Goal: Check status: Check status

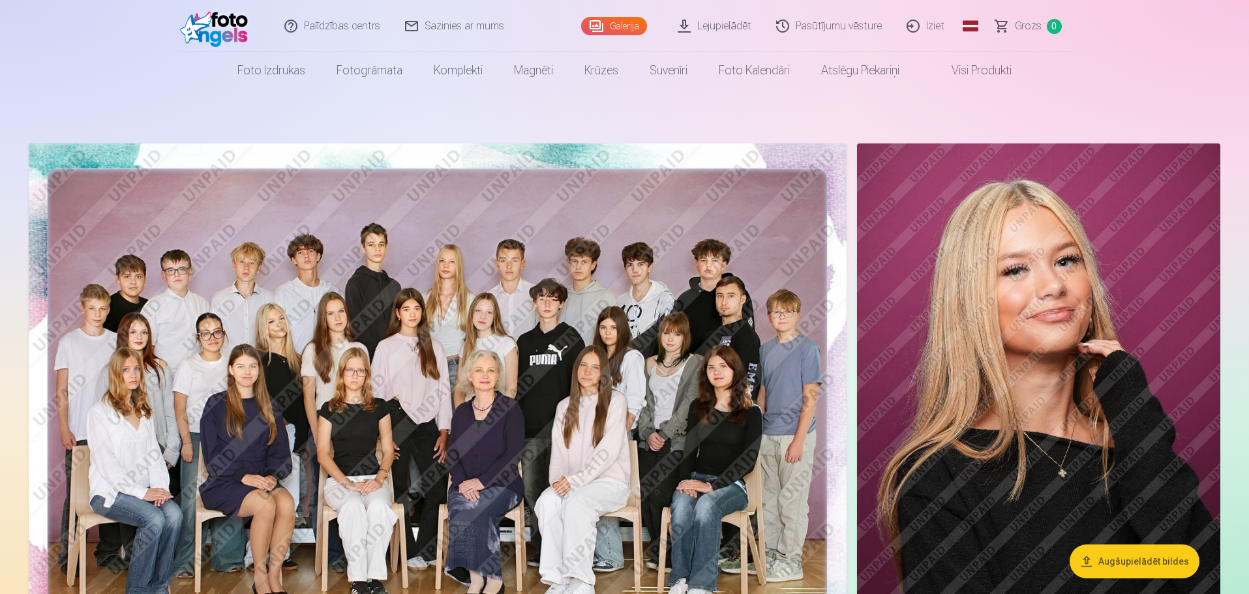
click at [829, 22] on link "Pasūtījumu vēsture" at bounding box center [830, 26] width 130 height 52
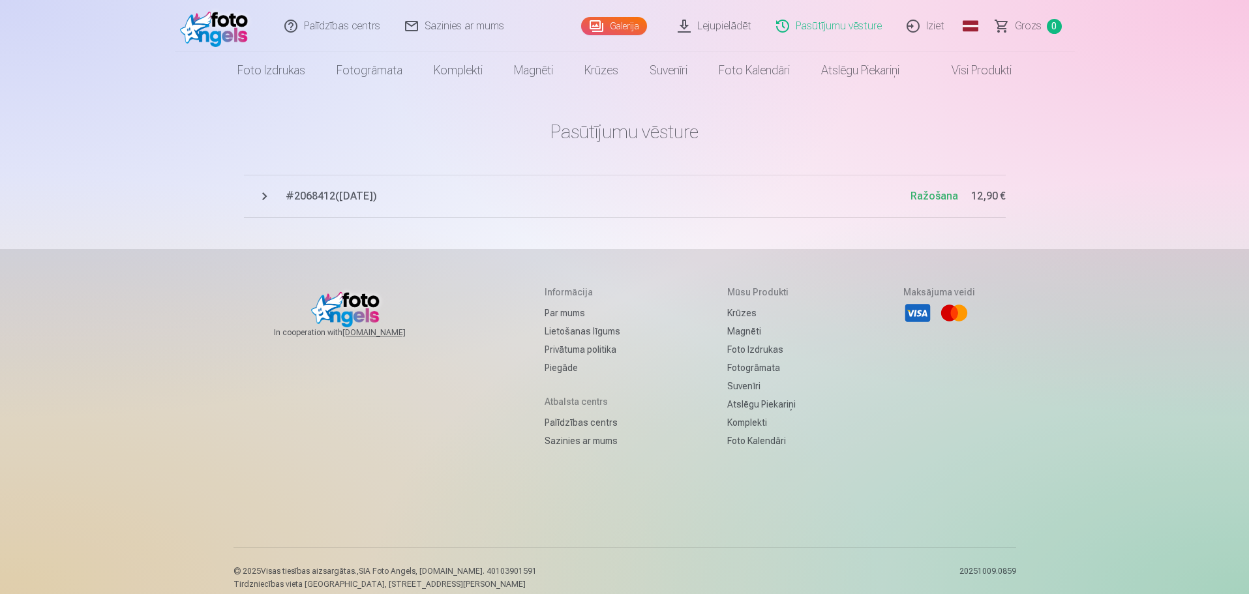
click at [328, 194] on span "# 2068412 ( 9.10.2025 )" at bounding box center [598, 197] width 625 height 16
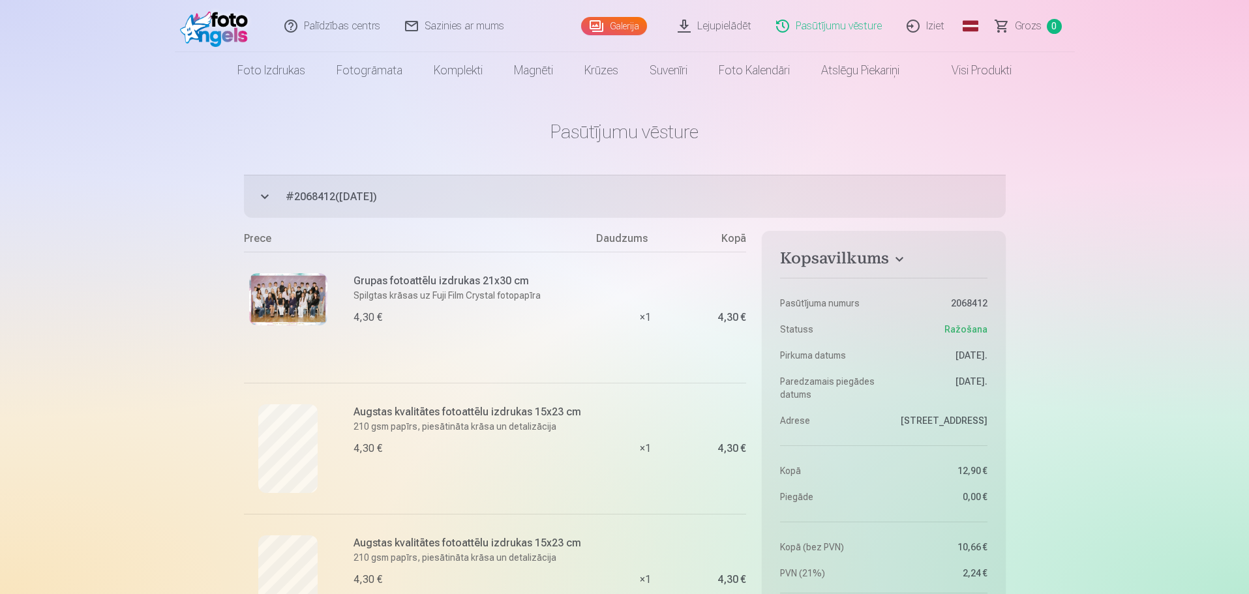
click at [977, 65] on link "Visi produkti" at bounding box center [971, 70] width 112 height 37
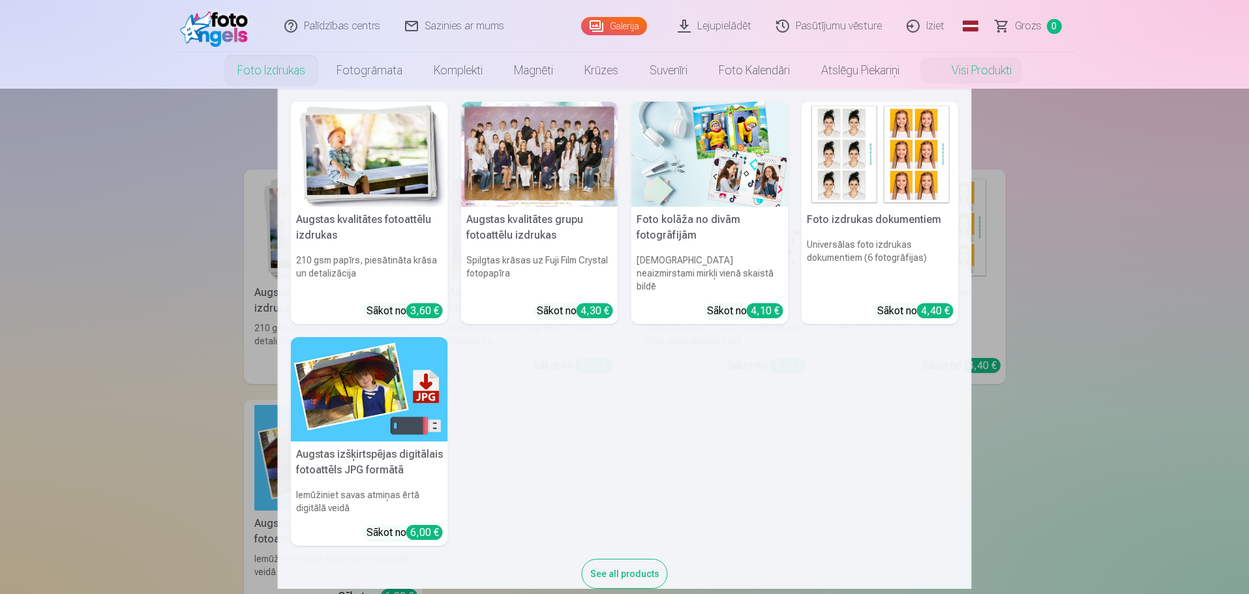
click at [256, 70] on link "Foto izdrukas" at bounding box center [271, 70] width 99 height 37
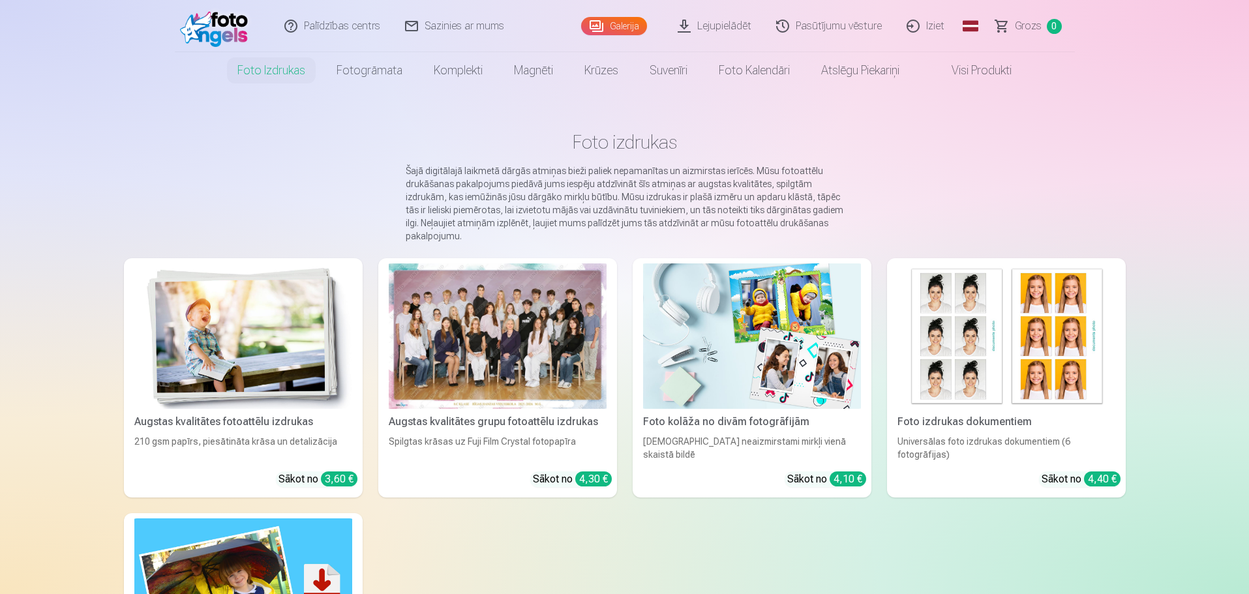
click at [541, 296] on div at bounding box center [498, 336] width 218 height 145
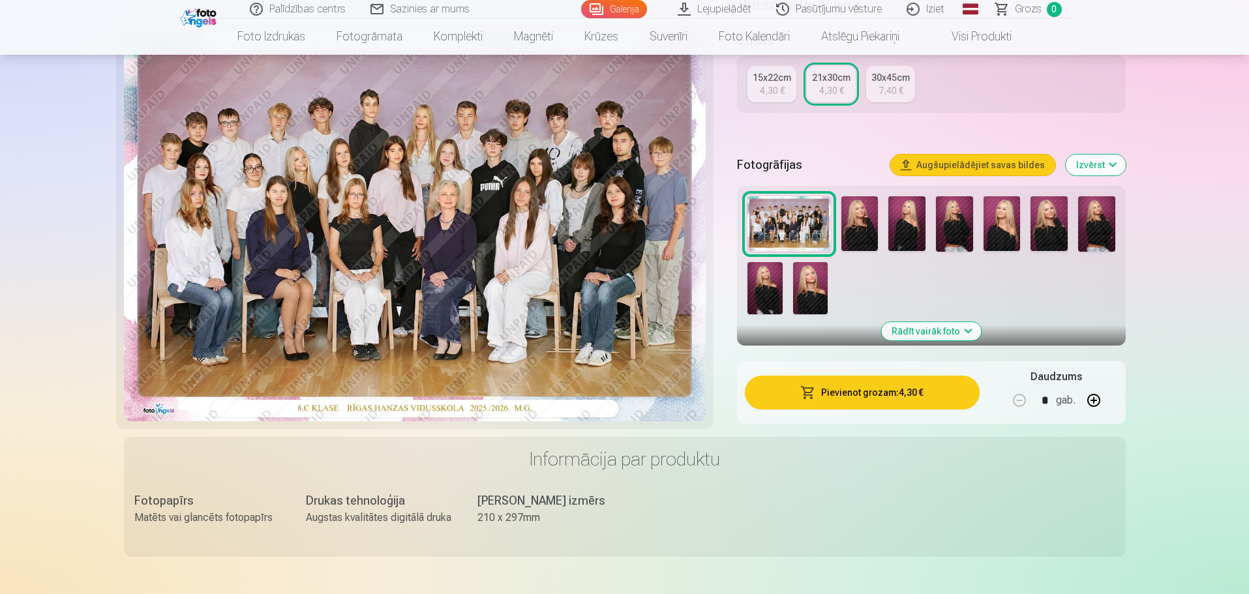
scroll to position [326, 0]
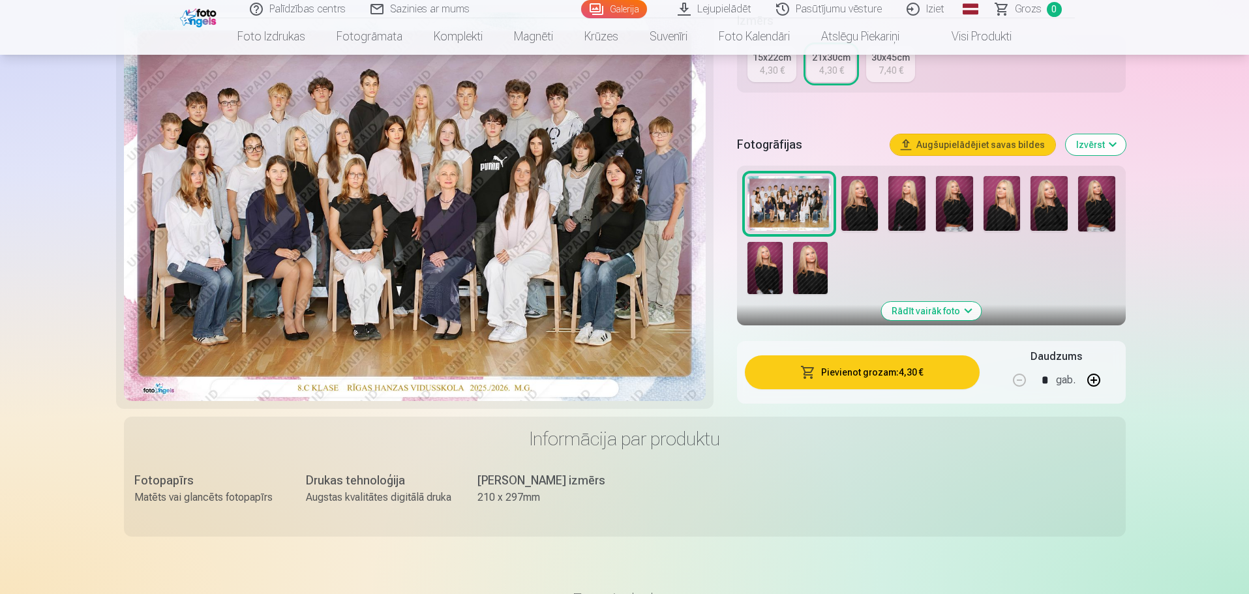
click at [973, 309] on button "Rādīt vairāk foto" at bounding box center [931, 311] width 100 height 18
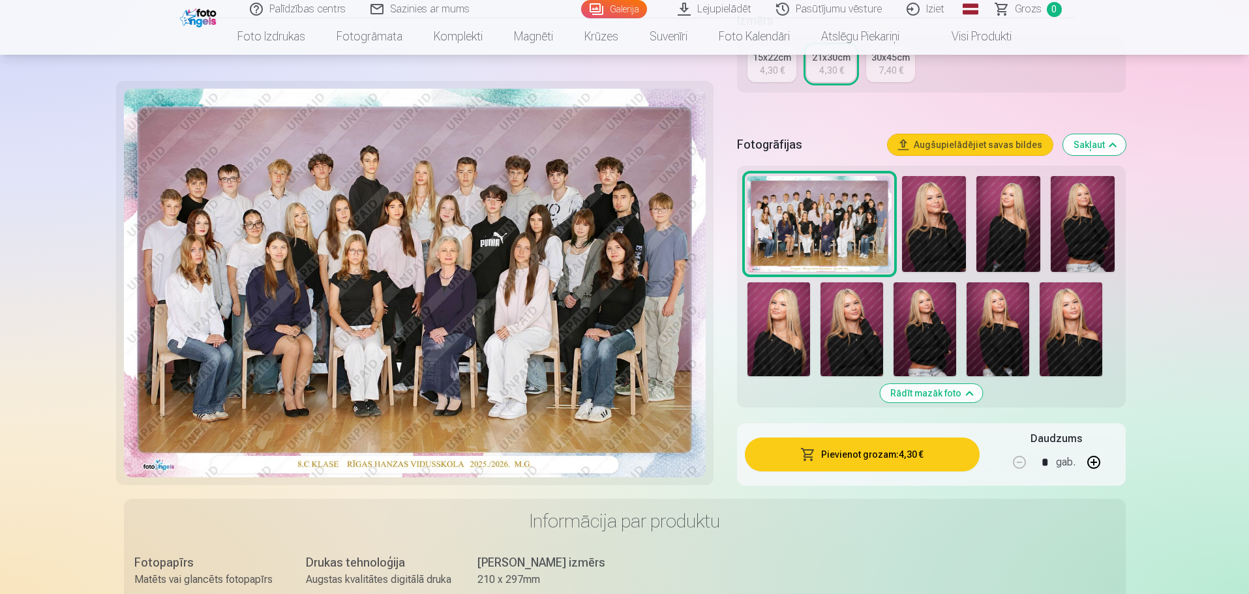
click at [963, 393] on button "Rādīt mazāk foto" at bounding box center [931, 393] width 102 height 18
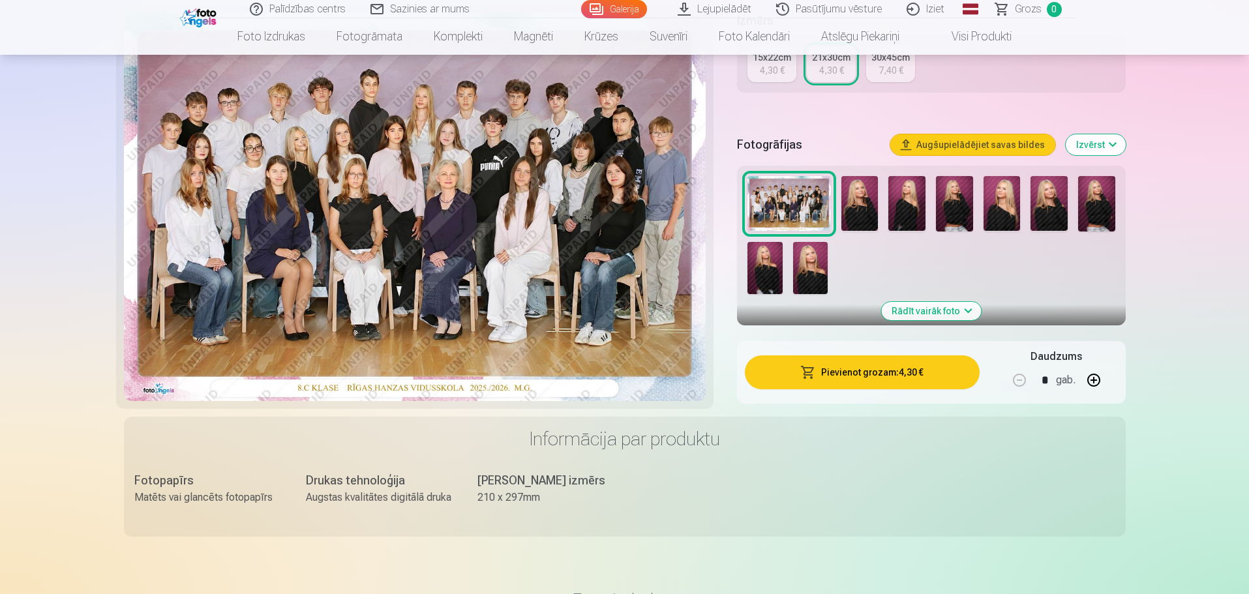
scroll to position [267, 0]
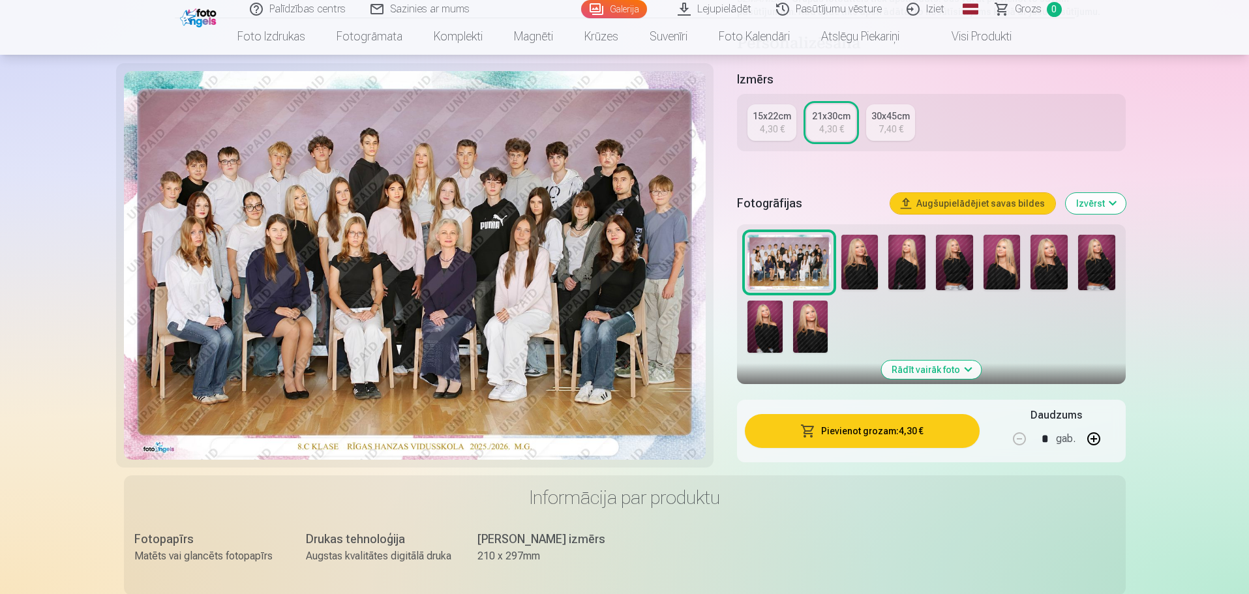
click at [855, 260] on img at bounding box center [860, 262] width 37 height 55
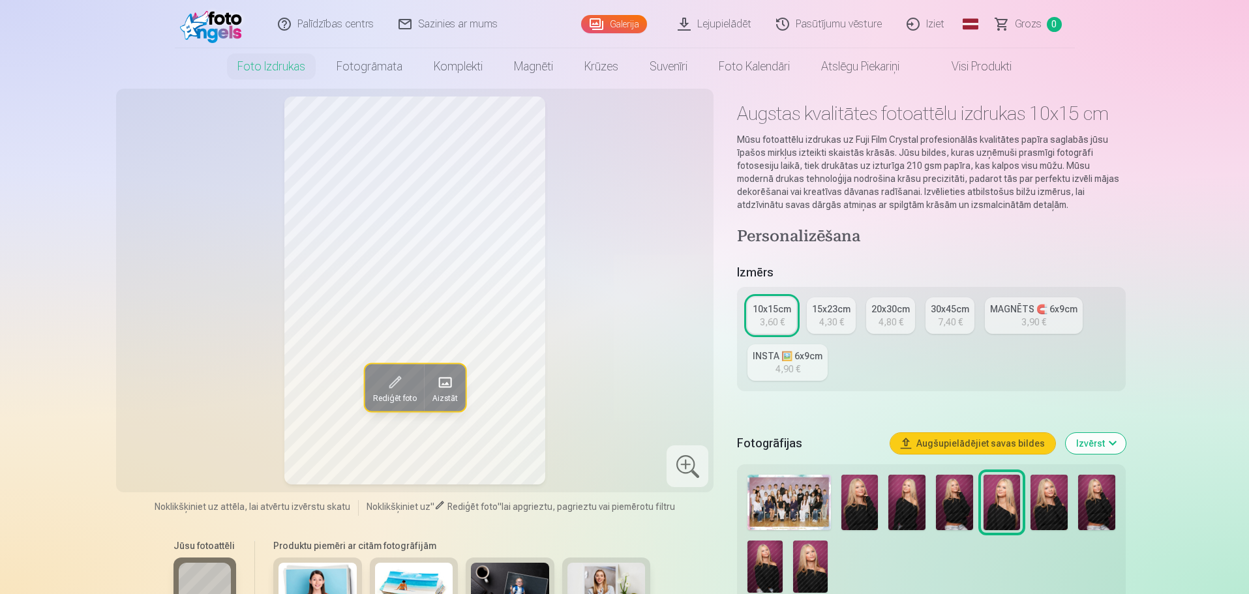
scroll to position [65, 0]
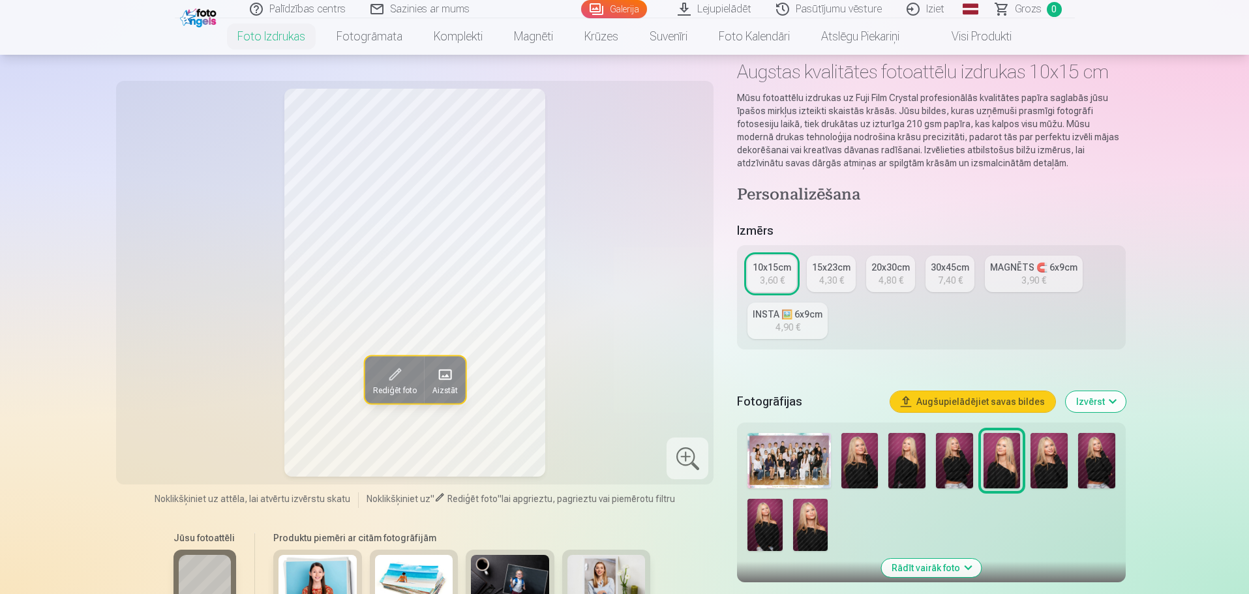
click at [911, 469] on img at bounding box center [907, 460] width 37 height 55
click at [870, 479] on img at bounding box center [860, 460] width 37 height 55
click at [913, 472] on img at bounding box center [907, 460] width 37 height 55
click at [950, 464] on img at bounding box center [954, 460] width 37 height 55
click at [998, 479] on img at bounding box center [1002, 460] width 37 height 55
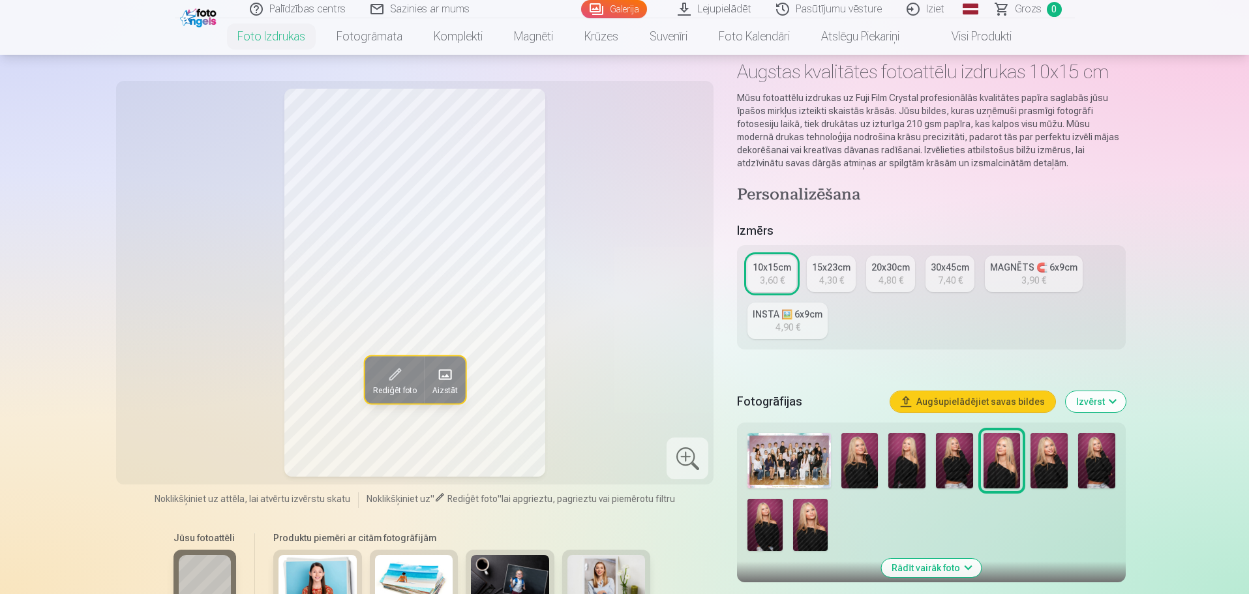
click at [1041, 455] on img at bounding box center [1049, 460] width 37 height 55
click at [1091, 461] on img at bounding box center [1096, 460] width 37 height 55
click at [768, 528] on img at bounding box center [765, 525] width 35 height 52
click at [811, 524] on img at bounding box center [810, 525] width 35 height 52
click at [867, 474] on img at bounding box center [860, 460] width 37 height 55
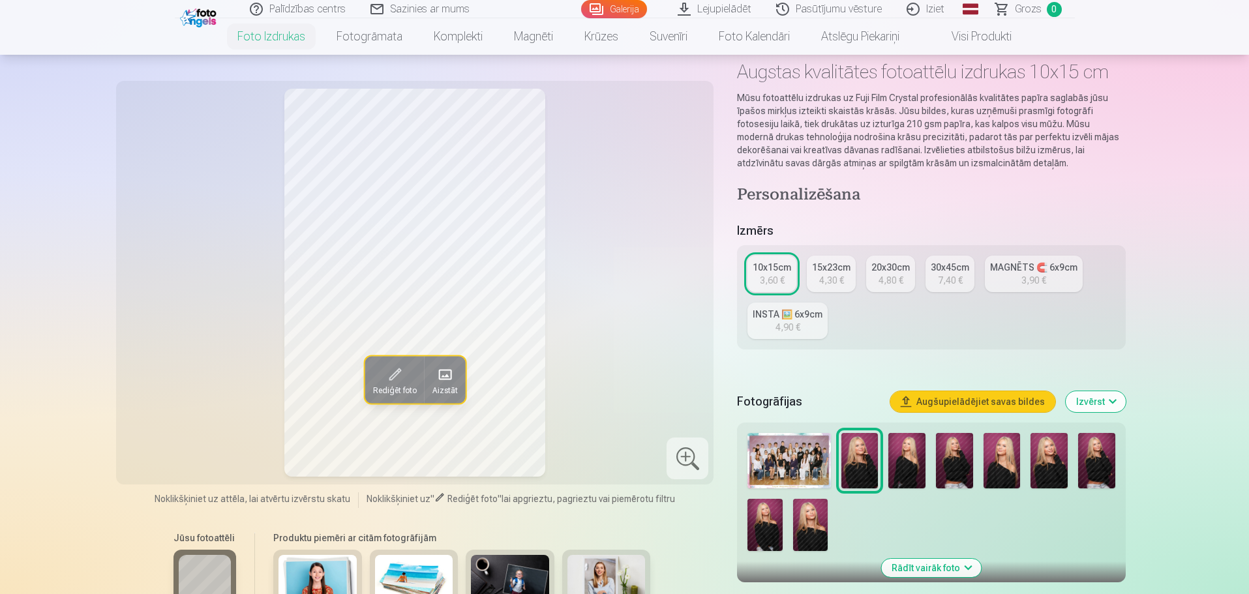
click at [906, 464] on img at bounding box center [907, 460] width 37 height 55
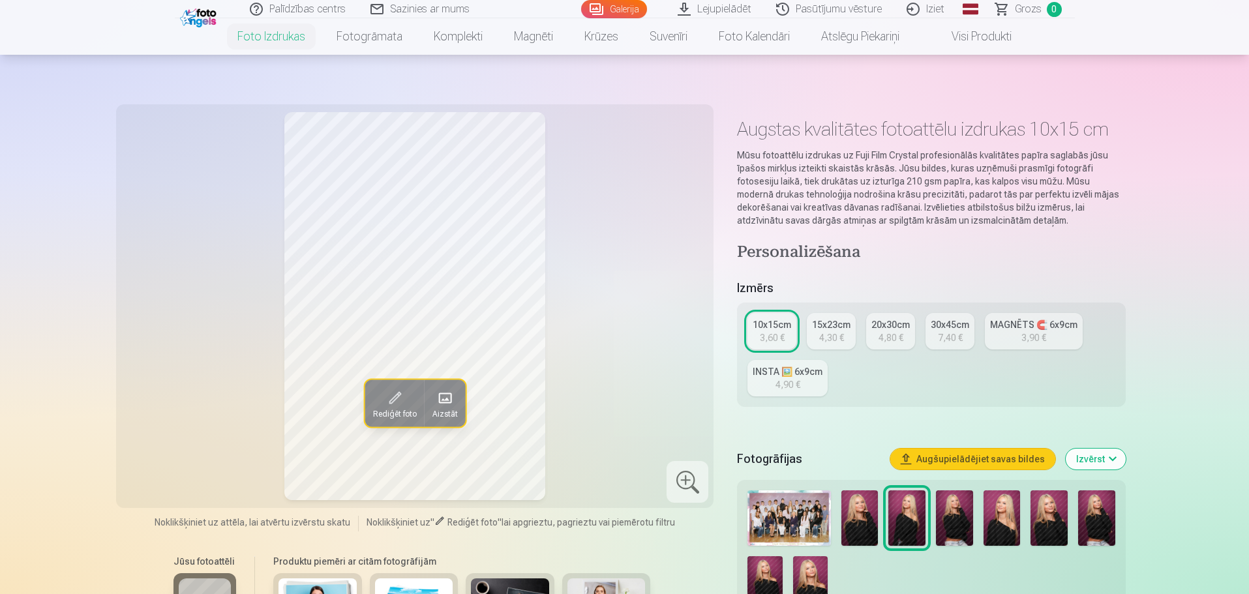
scroll to position [0, 0]
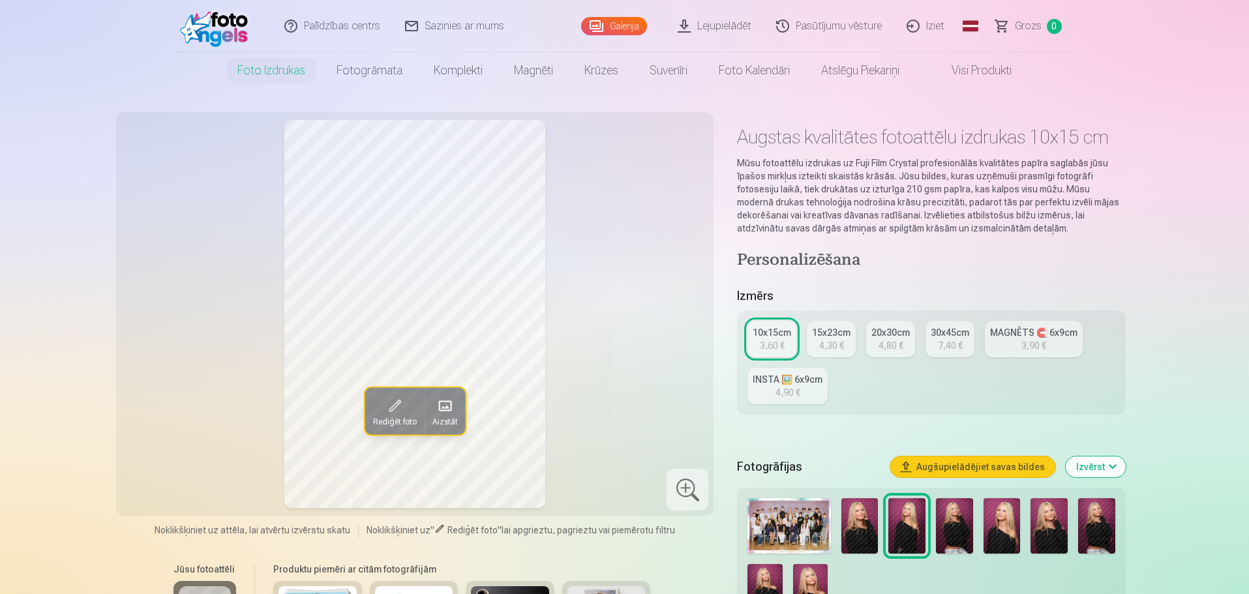
click at [837, 20] on link "Pasūtījumu vēsture" at bounding box center [830, 26] width 130 height 52
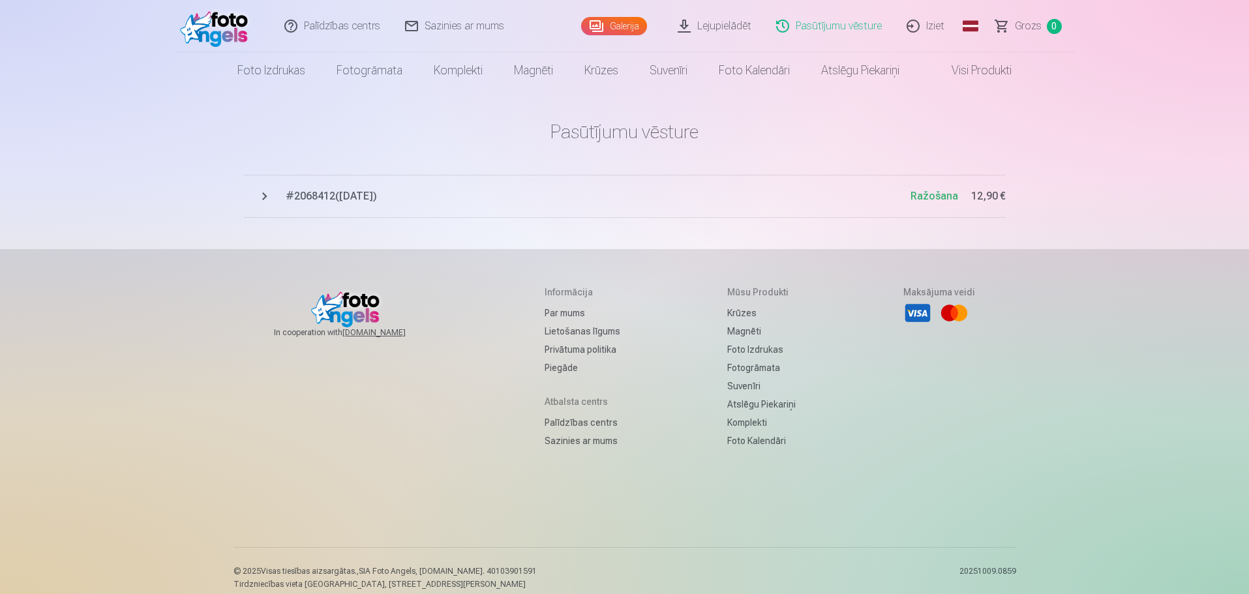
click at [917, 199] on span "Ražošana" at bounding box center [935, 196] width 48 height 12
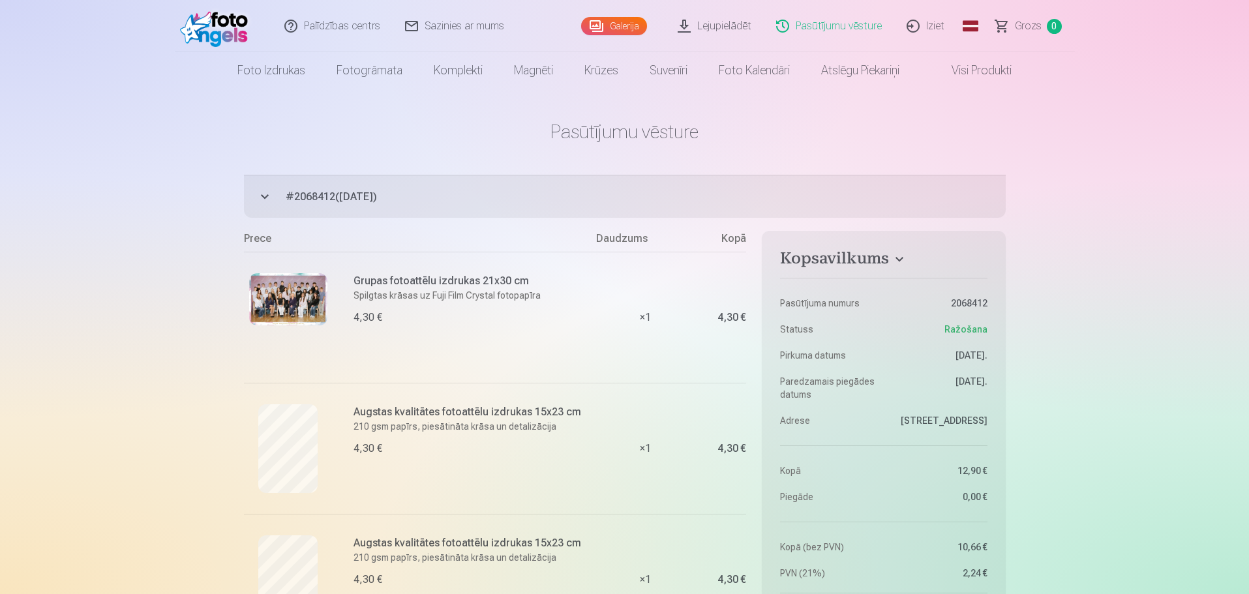
click at [927, 34] on link "Iziet" at bounding box center [926, 26] width 63 height 52
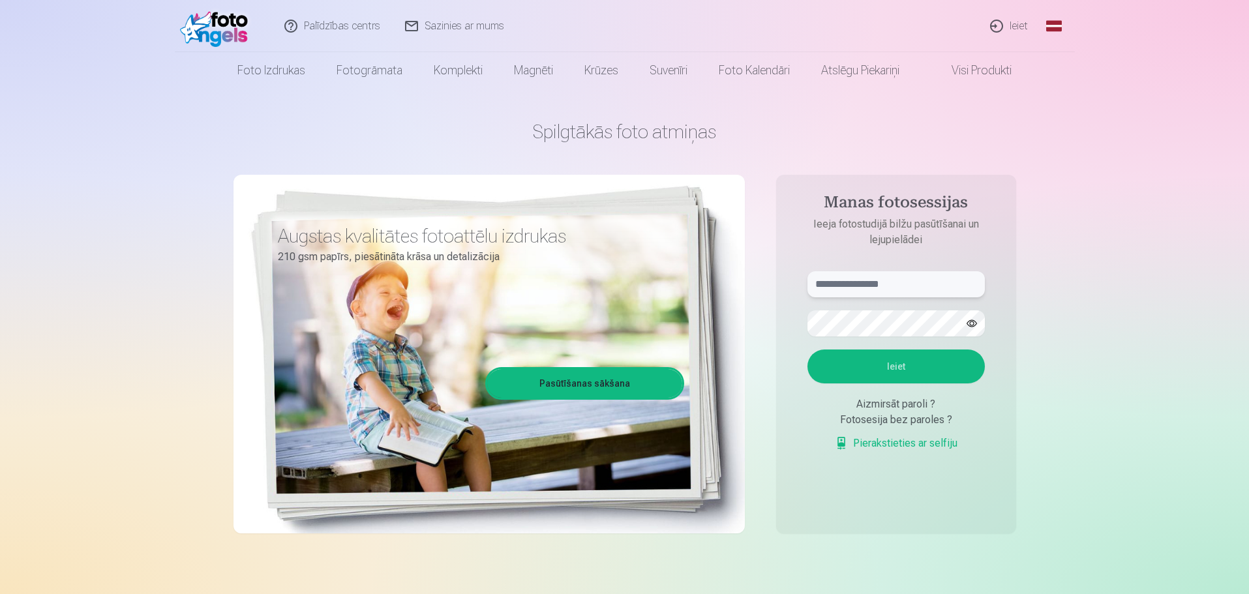
click at [834, 288] on input "text" at bounding box center [896, 284] width 177 height 26
type input "**********"
click at [894, 370] on button "Ieiet" at bounding box center [896, 367] width 177 height 34
